Goal: Task Accomplishment & Management: Manage account settings

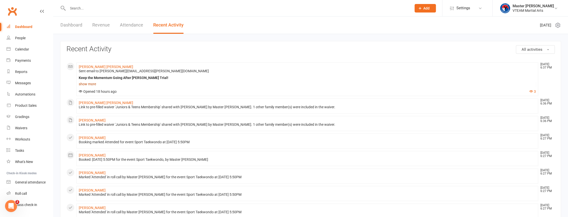
click at [83, 85] on link "show more" at bounding box center [307, 84] width 457 height 7
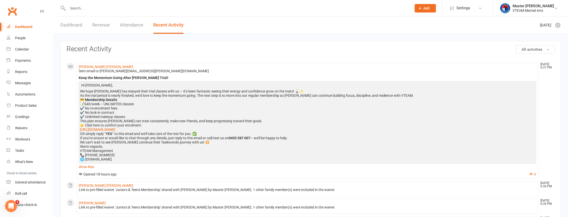
click at [68, 27] on link "Dashboard" at bounding box center [71, 25] width 22 height 17
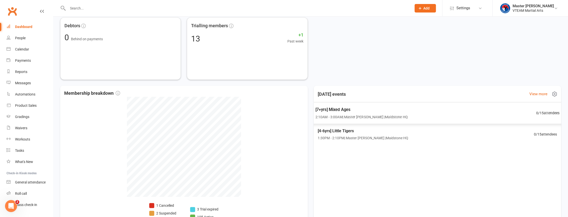
click at [381, 111] on span "[7+yrs] Mixed Ages" at bounding box center [361, 110] width 92 height 7
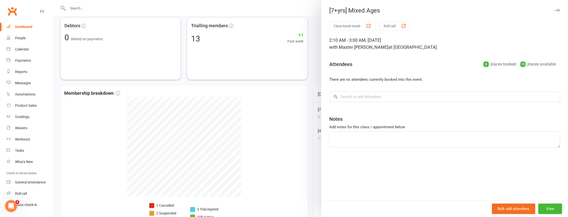
click at [309, 117] on div at bounding box center [310, 108] width 514 height 217
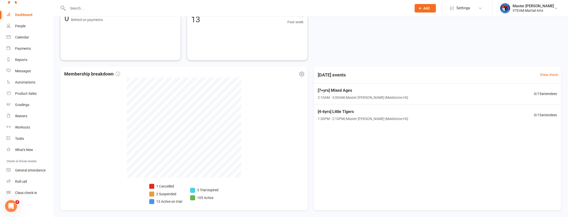
scroll to position [221, 0]
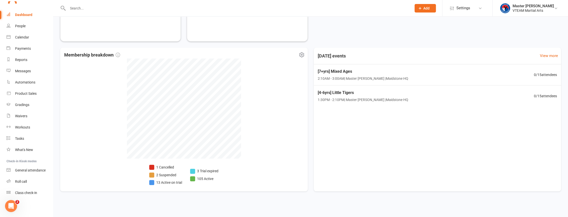
click at [204, 172] on li "3 Trial expired" at bounding box center [204, 172] width 28 height 6
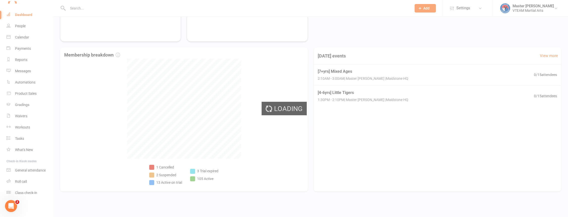
select select "trial_expired"
select select "100"
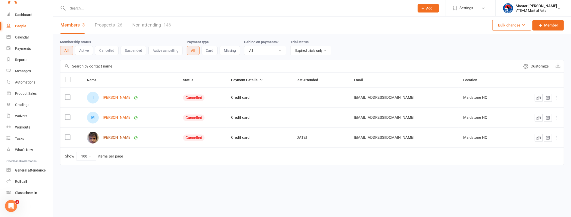
click at [118, 139] on link "[PERSON_NAME]" at bounding box center [117, 138] width 29 height 4
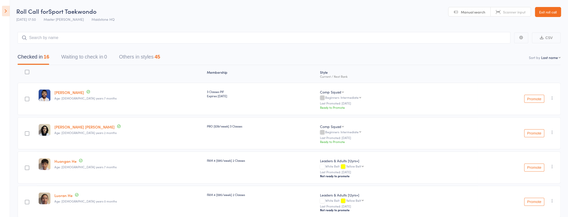
click at [6, 12] on icon at bounding box center [6, 11] width 8 height 11
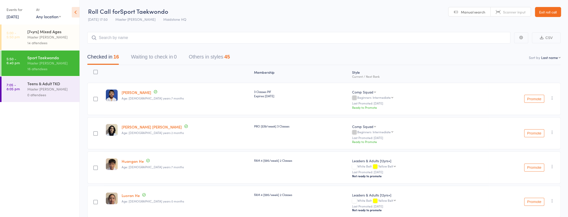
click at [29, 93] on div "0 attendees" at bounding box center [51, 95] width 48 height 6
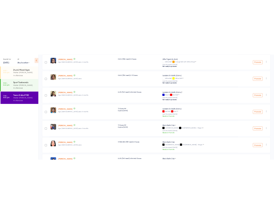
scroll to position [387, 0]
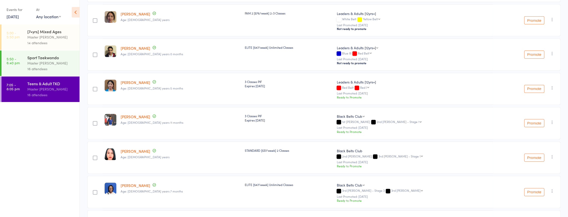
click at [132, 149] on link "Alina Pung" at bounding box center [135, 151] width 30 height 5
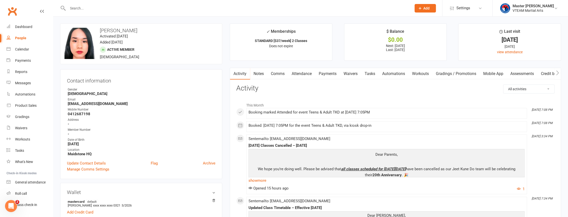
click at [333, 75] on link "Payments" at bounding box center [327, 74] width 25 height 12
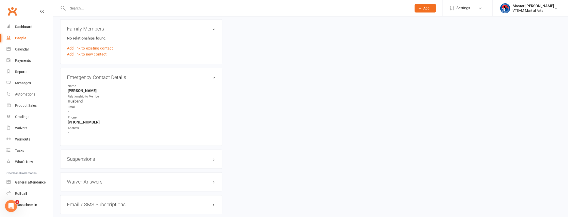
scroll to position [342, 0]
click at [212, 161] on h3 "Suspensions" at bounding box center [141, 158] width 148 height 6
click at [92, 168] on link "Show previous suspensions" at bounding box center [90, 167] width 47 height 5
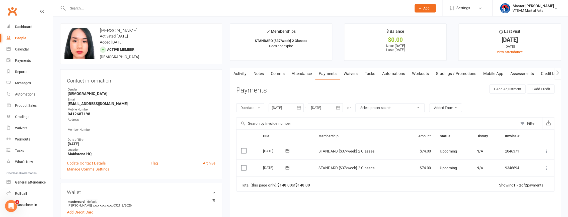
scroll to position [0, 0]
click at [298, 107] on icon "button" at bounding box center [298, 107] width 5 height 5
click at [277, 121] on icon "button" at bounding box center [276, 120] width 4 height 4
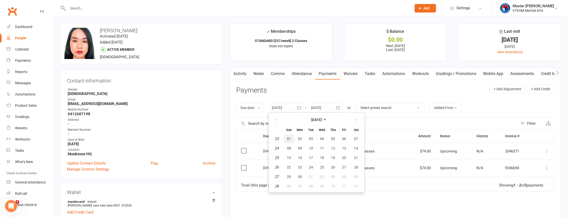
click at [290, 139] on span "01" at bounding box center [289, 139] width 4 height 4
type input "01 Jun 2025"
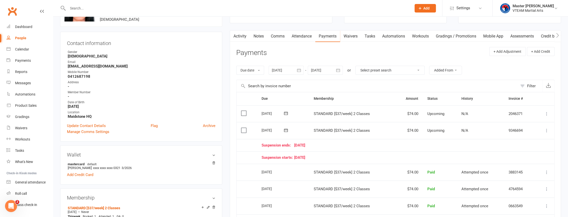
scroll to position [45, 0]
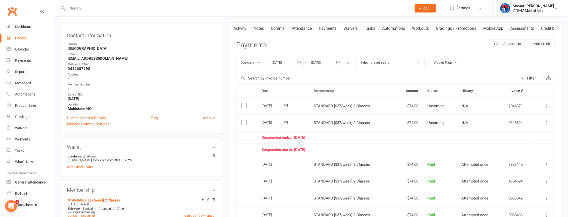
click at [310, 128] on td "STANDARD [$37/week] 2 Classes" at bounding box center [351, 123] width 85 height 17
click at [23, 28] on div "Dashboard" at bounding box center [23, 27] width 17 height 4
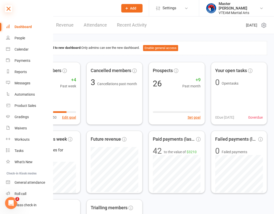
click at [7, 10] on icon at bounding box center [8, 8] width 7 height 7
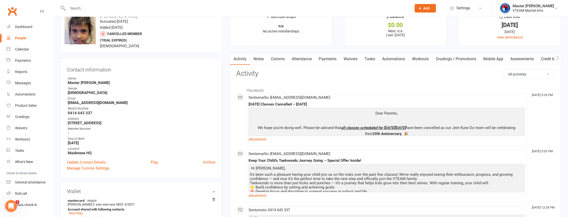
scroll to position [23, 0]
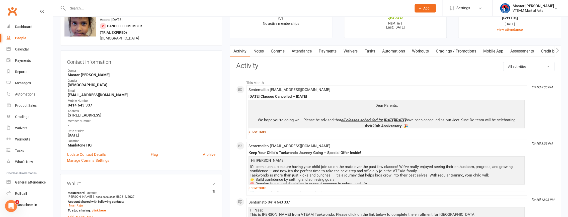
click at [266, 134] on link "show more" at bounding box center [386, 131] width 276 height 7
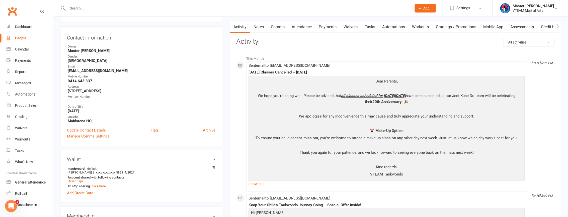
scroll to position [0, 0]
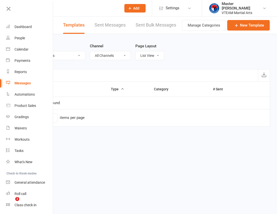
select select "10941"
select select "100"
